Goal: Task Accomplishment & Management: Manage account settings

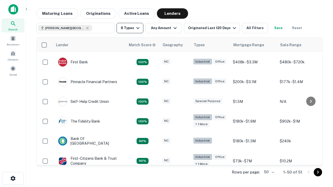
click at [130, 28] on button "8 Types" at bounding box center [129, 28] width 27 height 10
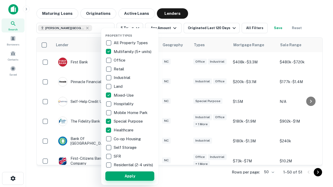
click at [130, 176] on button "Apply" at bounding box center [129, 176] width 49 height 9
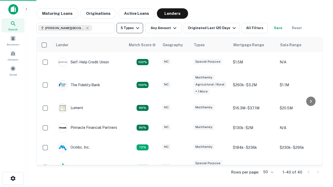
click at [130, 28] on button "5 Types" at bounding box center [129, 28] width 27 height 10
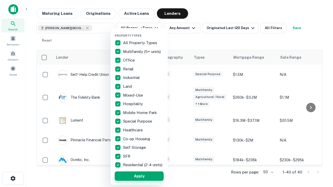
click at [139, 176] on button "Apply" at bounding box center [139, 176] width 49 height 9
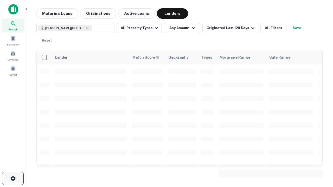
click at [13, 179] on icon "button" at bounding box center [13, 178] width 6 height 6
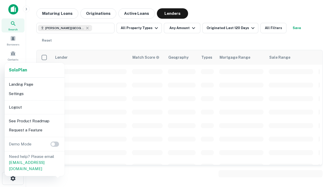
click at [34, 107] on li "Logout" at bounding box center [35, 107] width 56 height 9
